Goal: Task Accomplishment & Management: Use online tool/utility

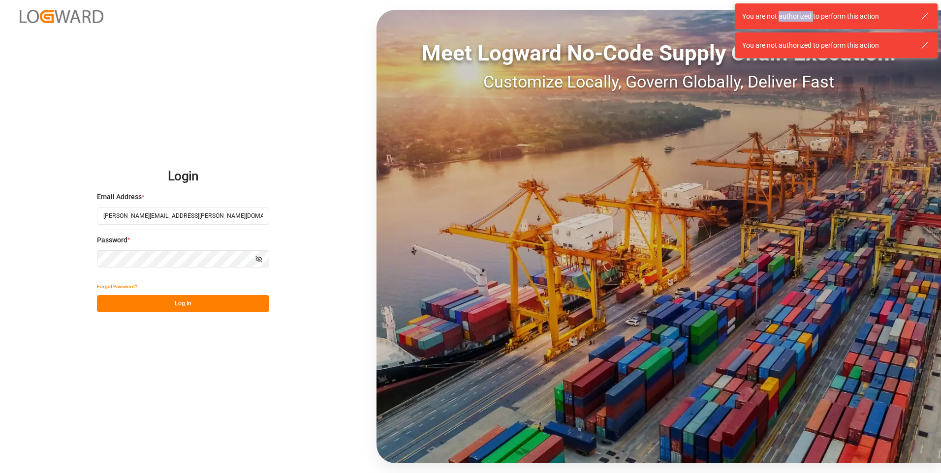
click at [172, 308] on button "Log In" at bounding box center [183, 303] width 172 height 17
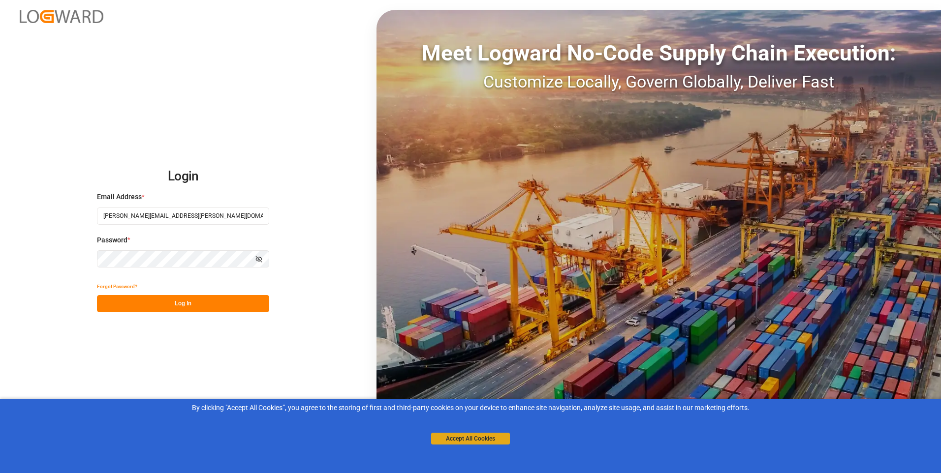
click at [450, 443] on button "Accept All Cookies" at bounding box center [470, 439] width 79 height 12
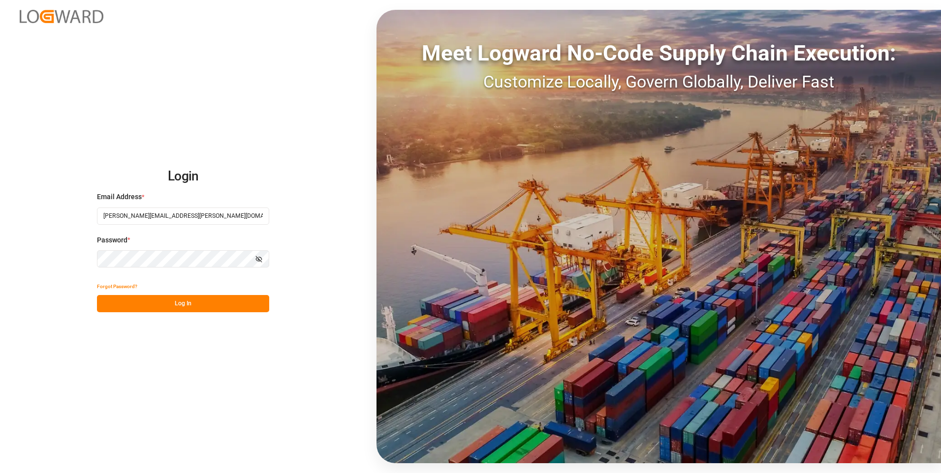
click at [176, 295] on button "Log In" at bounding box center [183, 303] width 172 height 17
click at [176, 295] on div "Forgot Password? Log In" at bounding box center [183, 295] width 172 height 34
click at [179, 304] on div "Forgot Password? Please wait" at bounding box center [183, 295] width 172 height 34
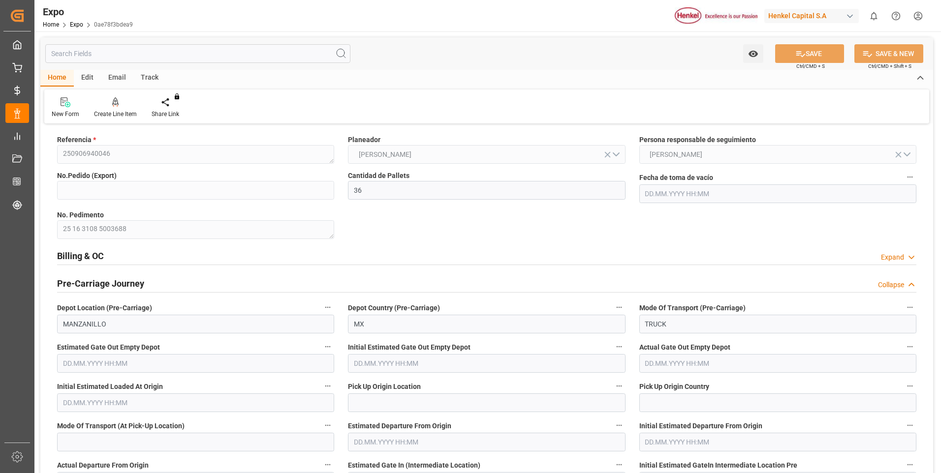
type input "36"
type input "4578562544"
type input "9938420"
type input "[DATE] 22:41"
type input "[DATE]"
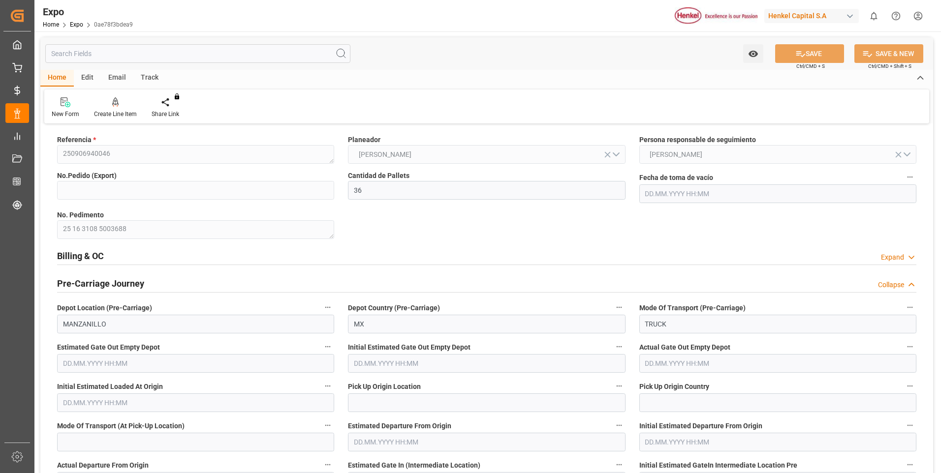
type input "[DATE]"
type input "[DATE] 11:40"
type input "[DATE] 20:41"
type input "[DATE] 19:00"
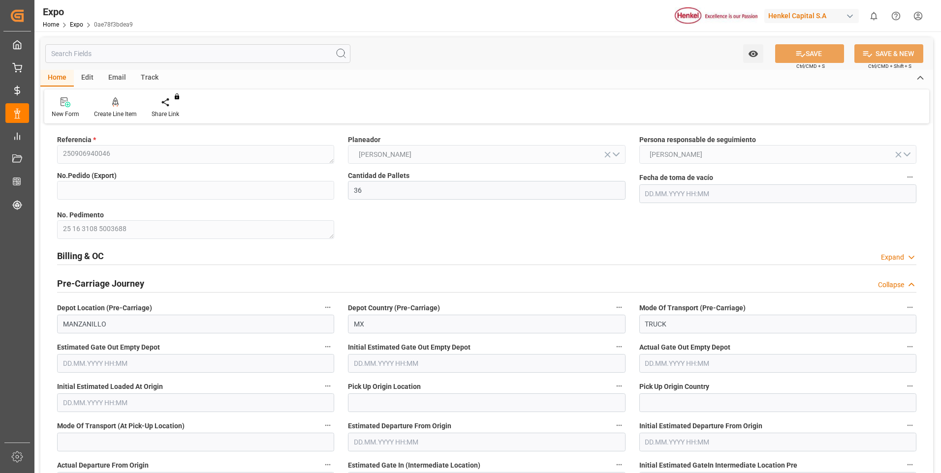
type input "[DATE] 01:22"
type input "[DATE] 07:00"
type input "[DATE] 19:12"
click at [889, 260] on div "Expand" at bounding box center [892, 257] width 23 height 10
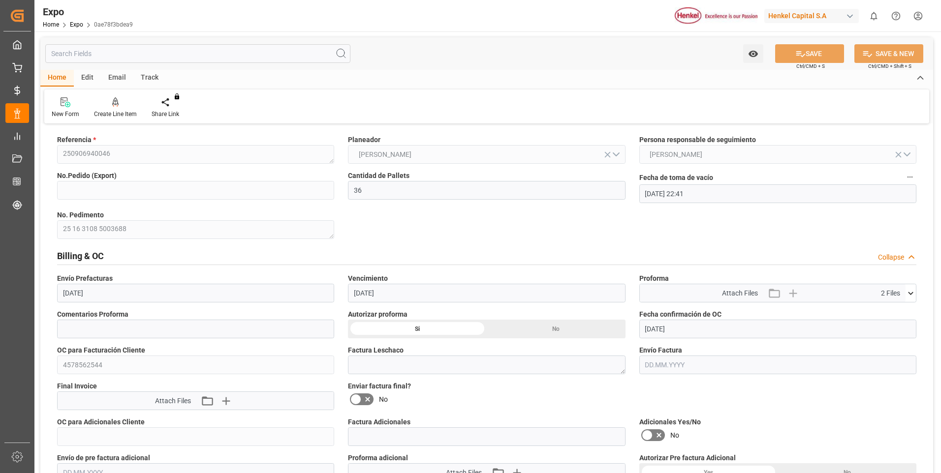
scroll to position [98, 0]
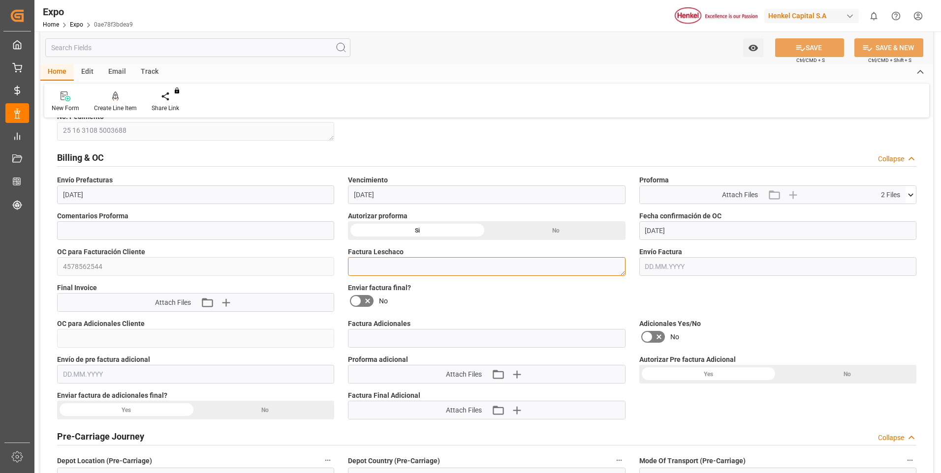
click at [403, 270] on textarea at bounding box center [486, 266] width 277 height 19
paste textarea "LM455378"
type textarea "LM455378"
click at [800, 42] on button "SAVE" at bounding box center [809, 47] width 69 height 19
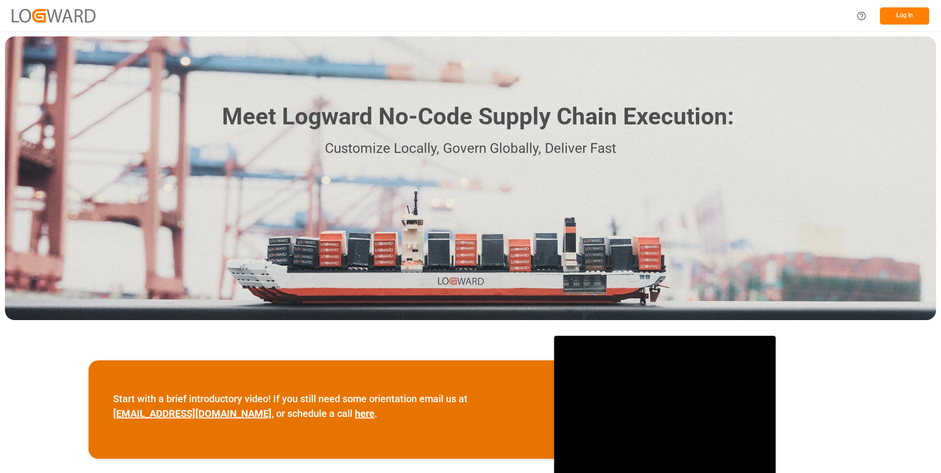
click at [894, 15] on button "Log In" at bounding box center [904, 15] width 49 height 17
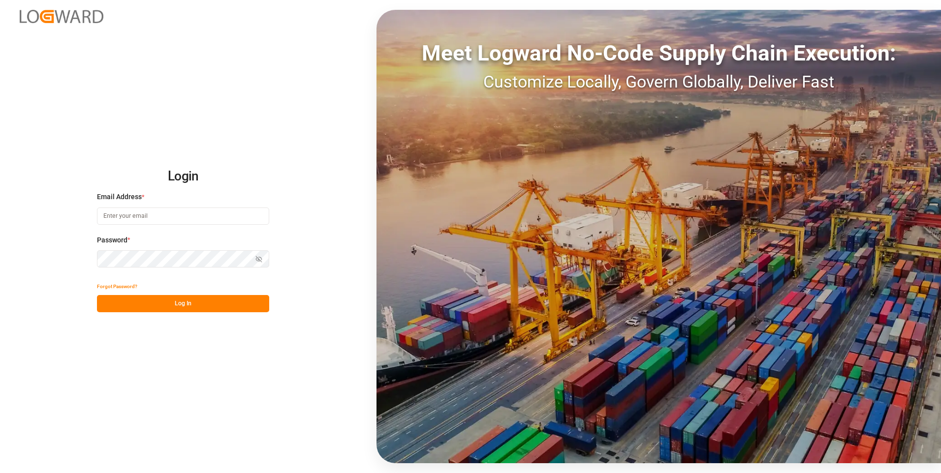
type input "sophia.peralta@leschaco.com"
click at [182, 306] on button "Log In" at bounding box center [183, 303] width 172 height 17
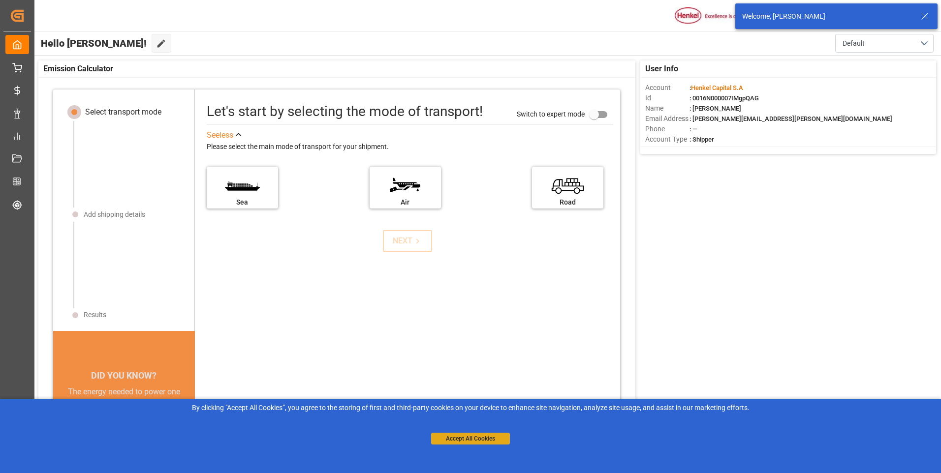
click at [443, 436] on button "Accept All Cookies" at bounding box center [470, 439] width 79 height 12
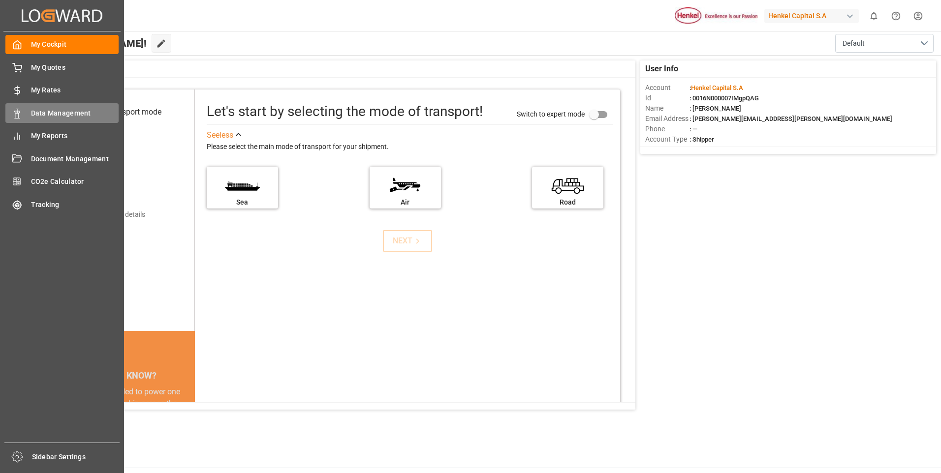
click at [23, 109] on div "Data Management Data Management" at bounding box center [61, 112] width 113 height 19
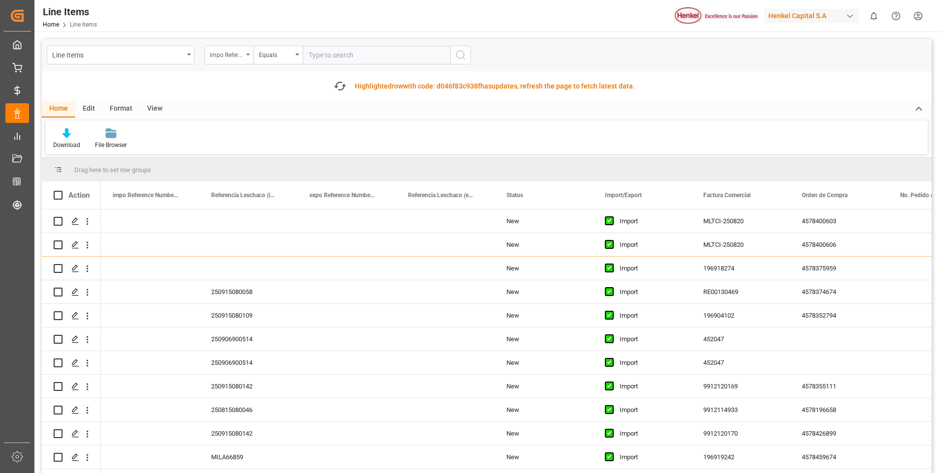
click at [250, 55] on div "impo Reference Number WF" at bounding box center [228, 55] width 49 height 19
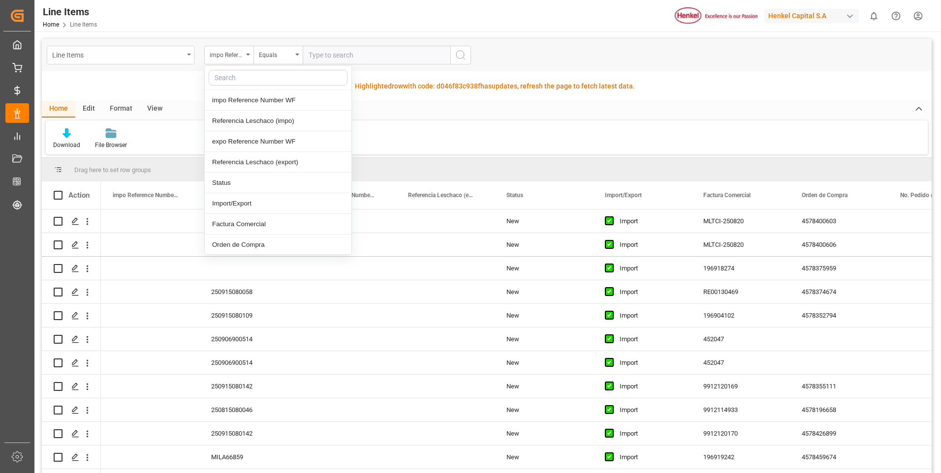
click at [192, 54] on div "Line Items" at bounding box center [121, 55] width 148 height 19
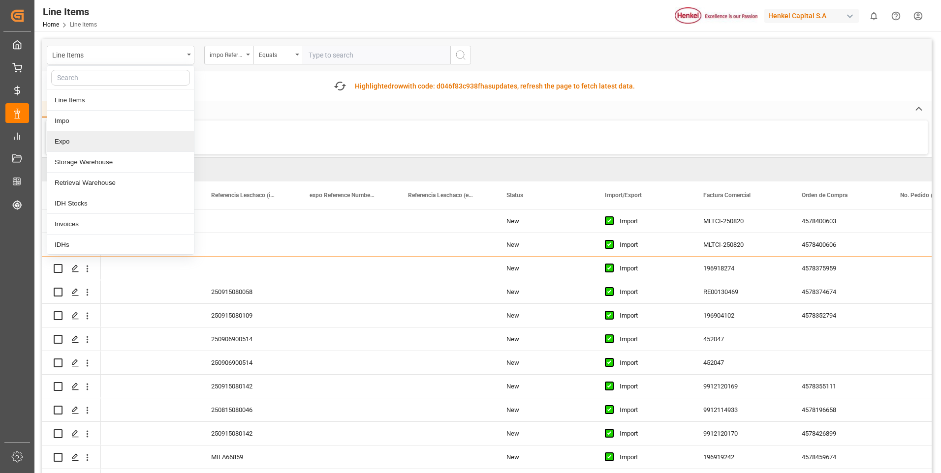
click at [137, 142] on div "Expo" at bounding box center [120, 141] width 147 height 21
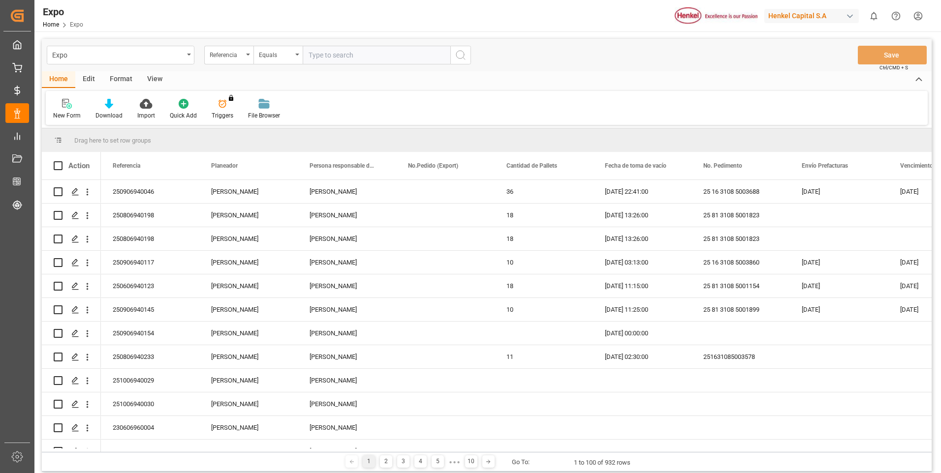
click at [334, 57] on input "text" at bounding box center [377, 55] width 148 height 19
paste input "250806960042"
type input "250806960042"
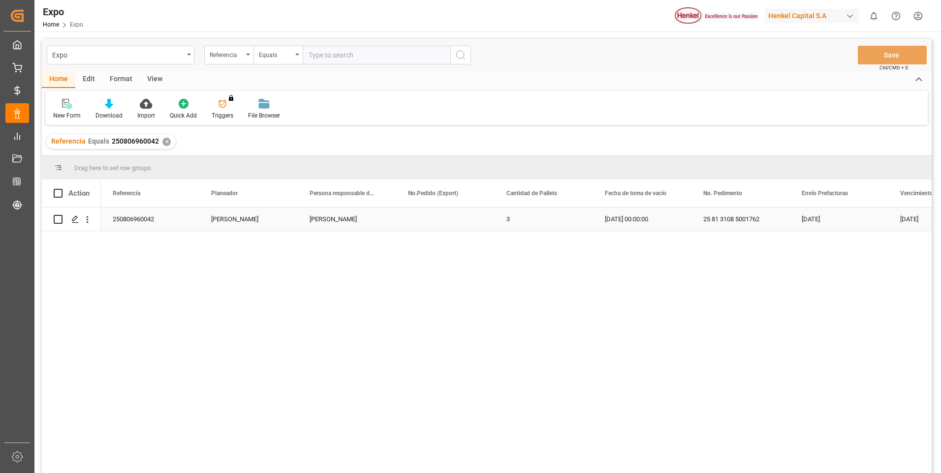
click at [147, 219] on div "250806960042" at bounding box center [150, 219] width 98 height 23
click at [159, 218] on div "250806960042" at bounding box center [150, 219] width 98 height 23
click at [88, 214] on icon "open menu" at bounding box center [87, 219] width 10 height 10
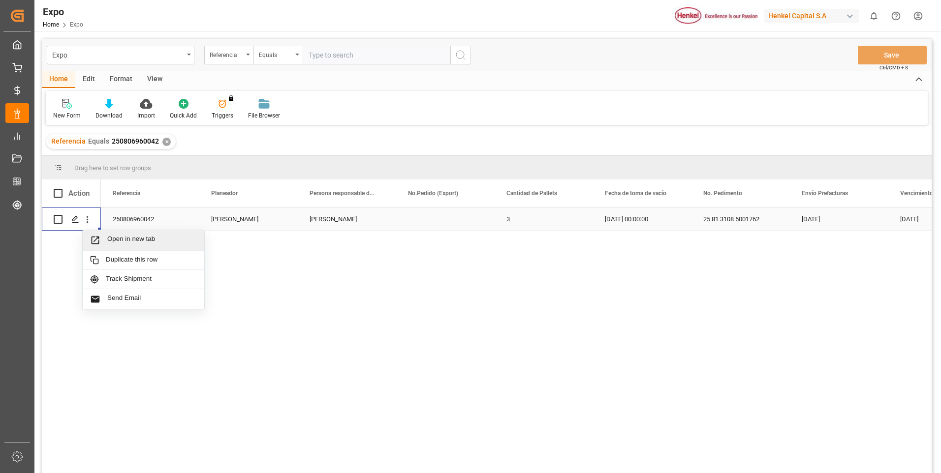
click at [146, 243] on span "Open in new tab" at bounding box center [152, 240] width 90 height 10
click at [167, 142] on div "✕" at bounding box center [166, 142] width 8 height 8
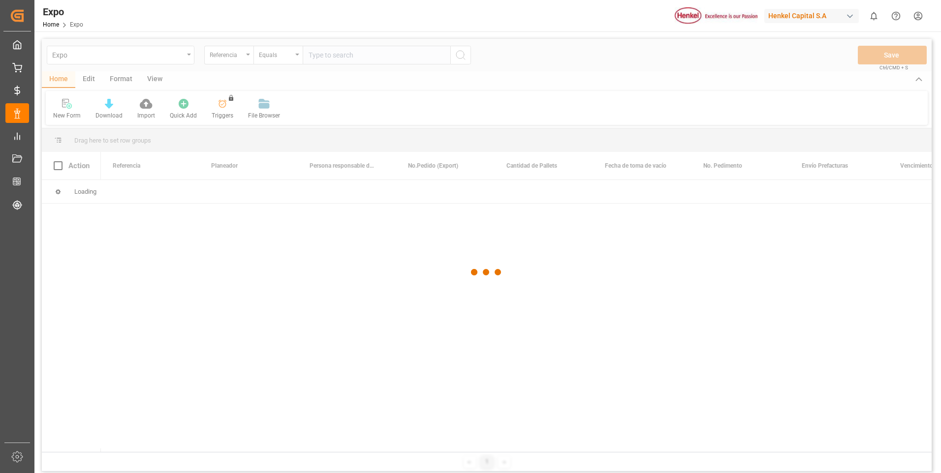
click at [331, 58] on div at bounding box center [486, 272] width 889 height 467
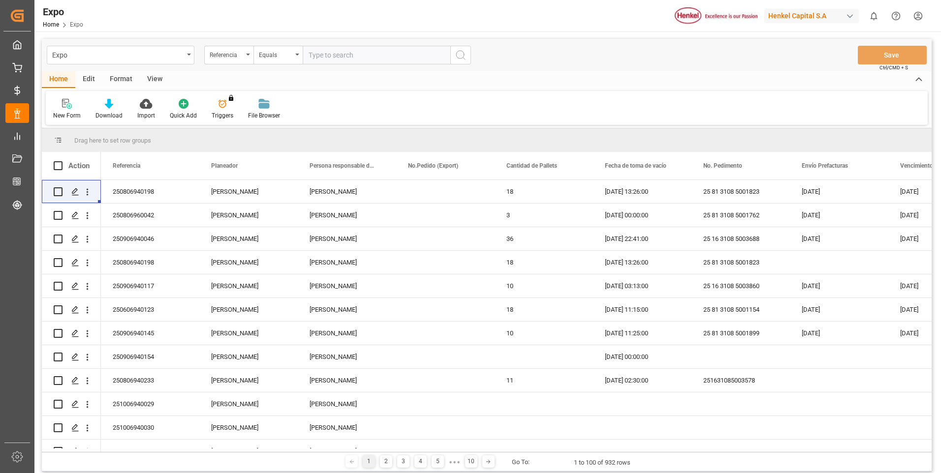
click at [331, 58] on input "text" at bounding box center [377, 55] width 148 height 19
paste input "250906940020"
type input "250906940020"
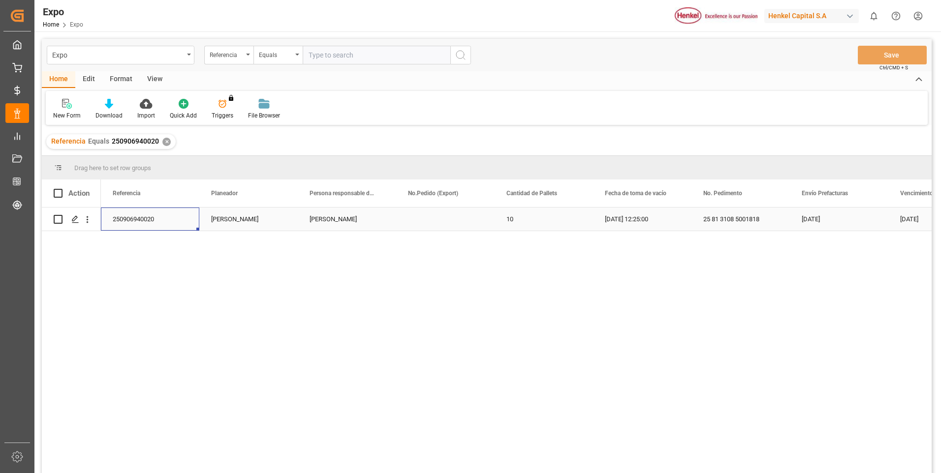
click at [134, 216] on div "250906940020" at bounding box center [150, 219] width 98 height 23
click at [87, 221] on icon "open menu" at bounding box center [87, 219] width 10 height 10
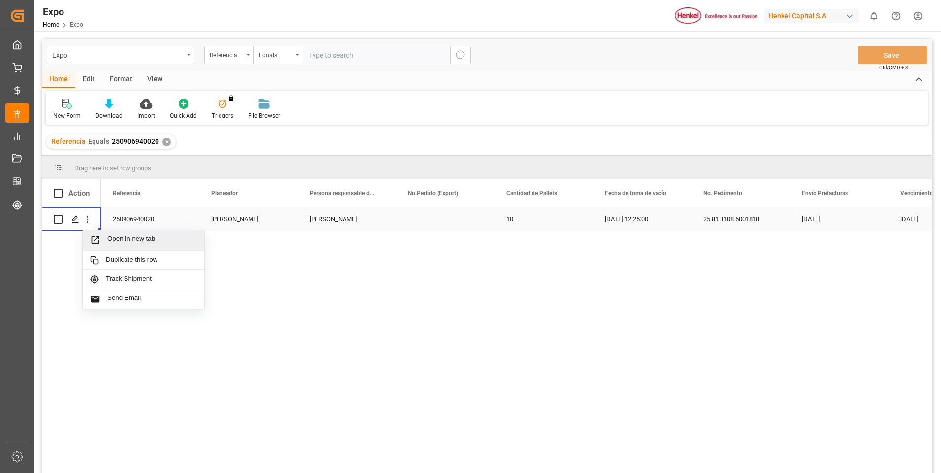
click at [102, 243] on span "Press SPACE to select this row." at bounding box center [98, 240] width 17 height 10
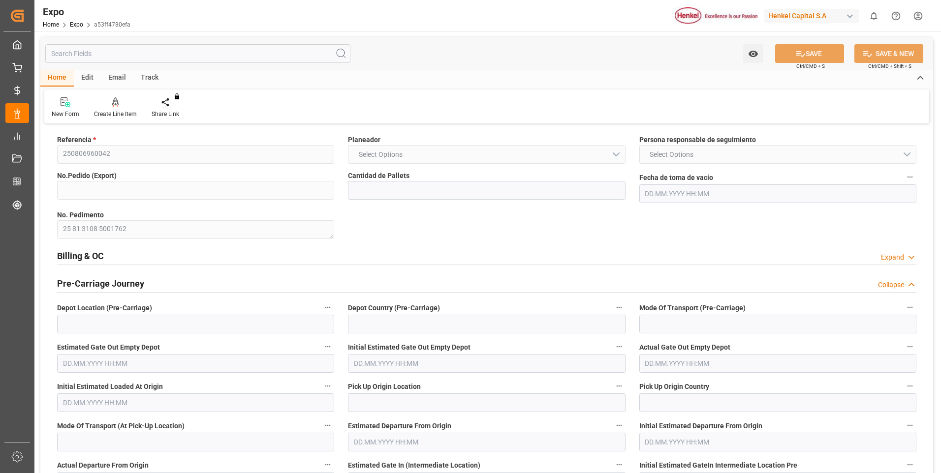
type input "3"
type input "08.08.2025 00:00"
click at [907, 256] on icon at bounding box center [911, 257] width 10 height 10
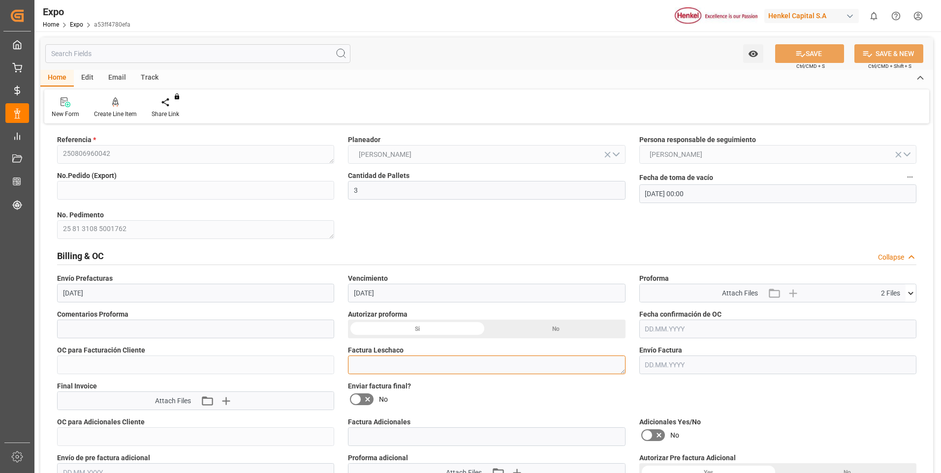
click at [392, 364] on textarea at bounding box center [486, 365] width 277 height 19
paste textarea "LM455380"
type textarea "LM455380"
click at [826, 52] on button "SAVE" at bounding box center [809, 53] width 69 height 19
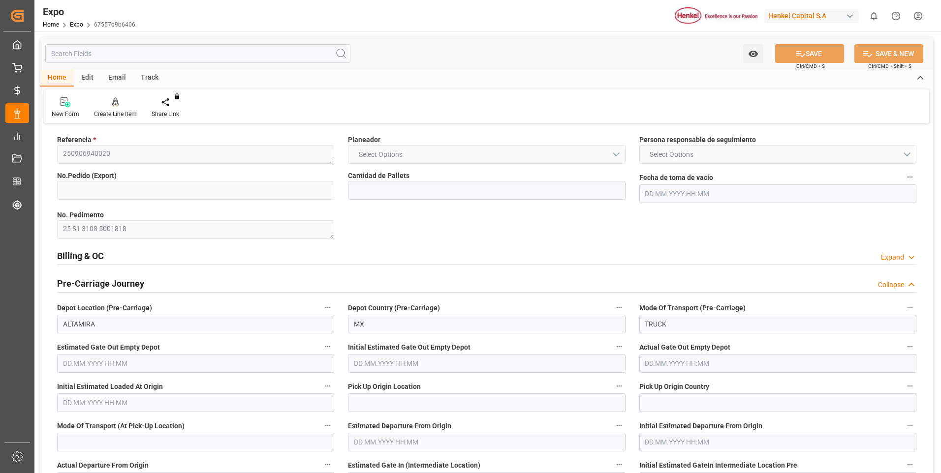
type input "10"
type input "9292149"
type input "18.08.2025 12:25"
type input "27.08.2025"
type input "01.09.2025"
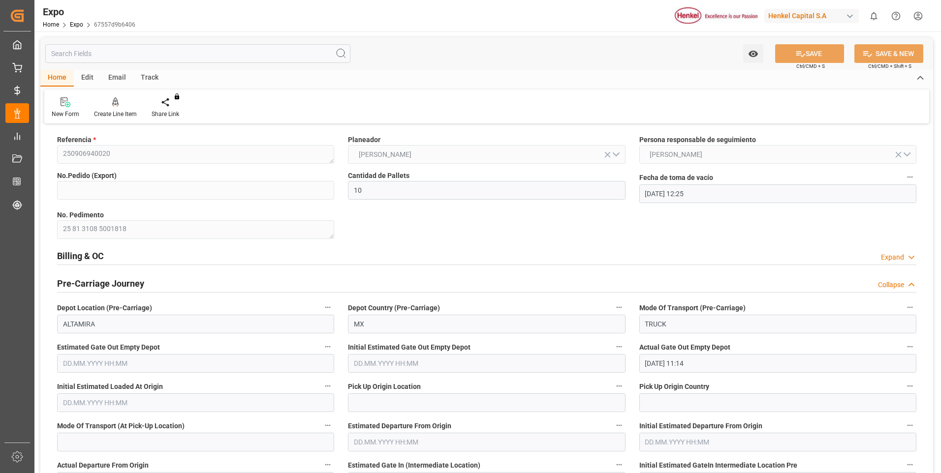
type input "13.08.2025 11:14"
type input "21.08.2025 23:25"
type input "22.08.2025 10:00"
type input "22.08.2025 11:11"
type input "16.09.2025 14:00"
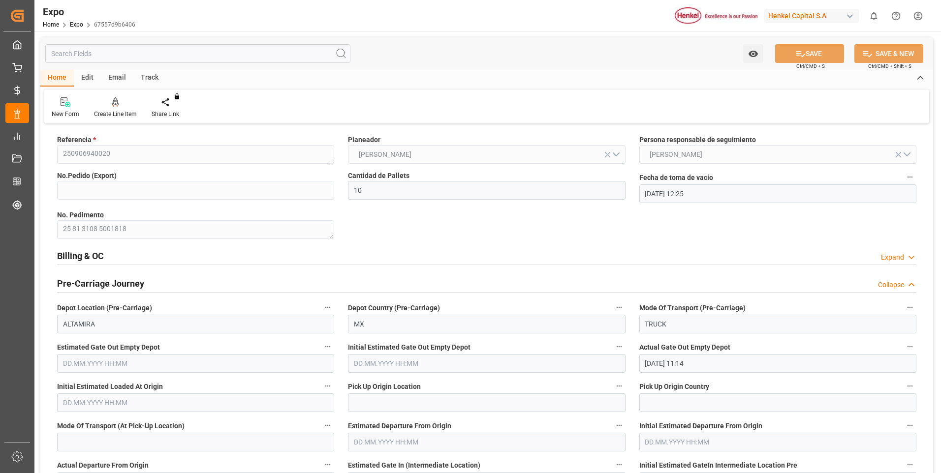
type input "17.09.2025 08:06"
type input "21.09.2025 07:00"
type input "25.09.2025 23:00"
type input "26.09.2025 09:49"
type input "30.09.2025 09:49"
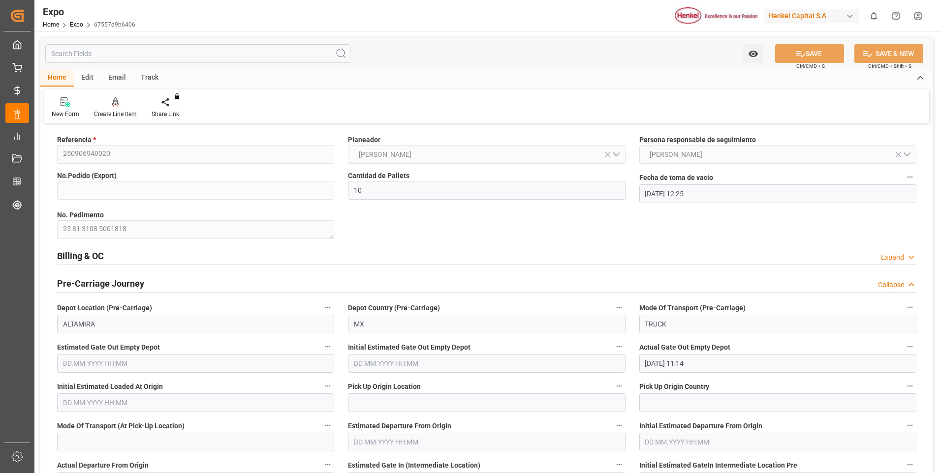
click at [898, 257] on div "Expand" at bounding box center [892, 257] width 23 height 10
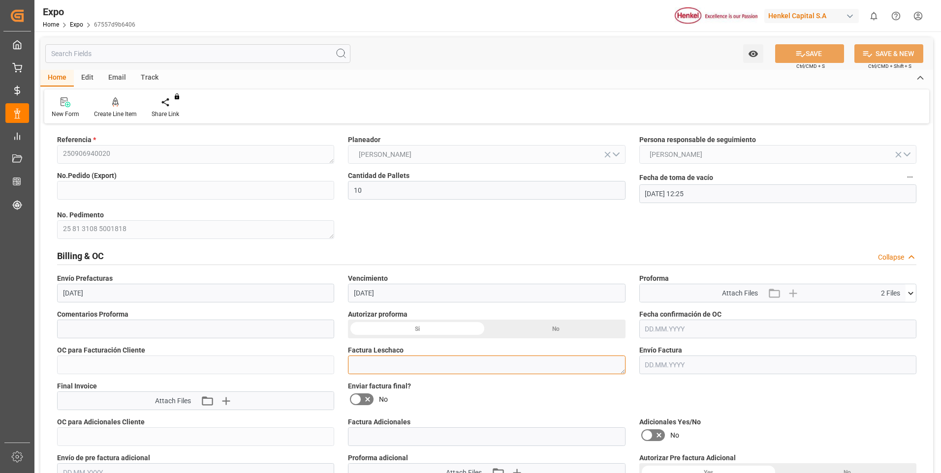
click at [379, 362] on textarea at bounding box center [486, 365] width 277 height 19
paste textarea "LM455381"
type textarea "LM455381"
click at [662, 366] on input "text" at bounding box center [777, 365] width 277 height 19
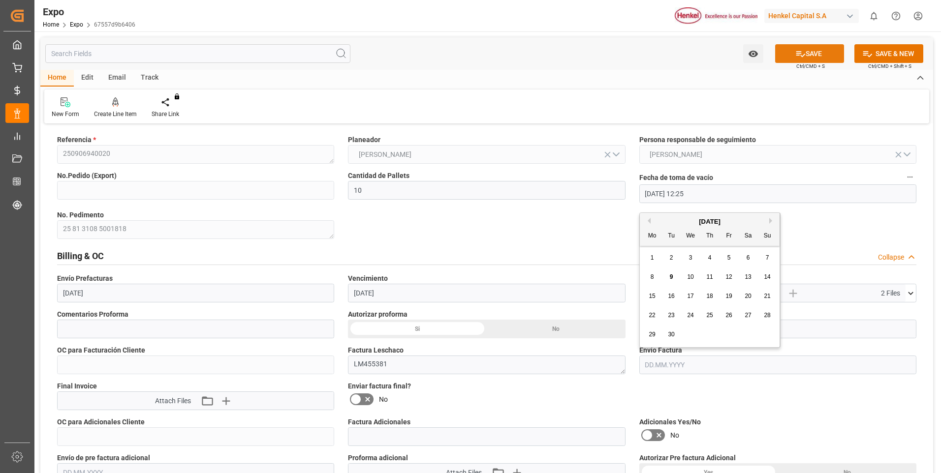
click at [813, 52] on button "SAVE" at bounding box center [809, 53] width 69 height 19
